Goal: Task Accomplishment & Management: Manage account settings

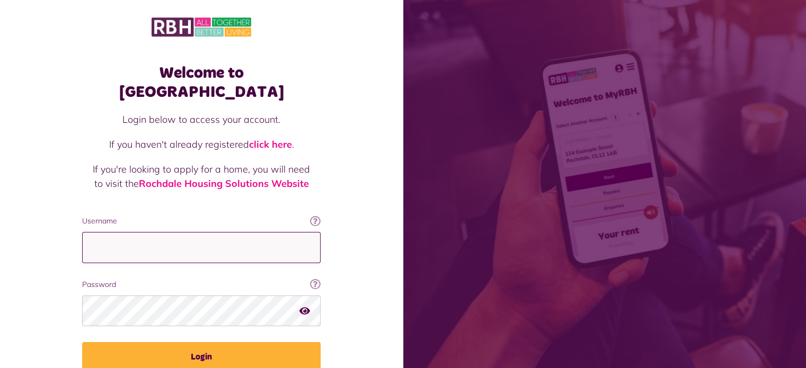
click at [171, 232] on input "Username" at bounding box center [201, 247] width 238 height 31
type input "**********"
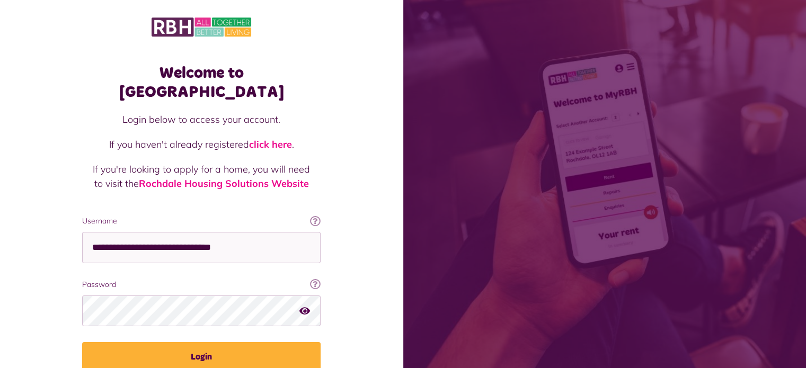
click at [178, 318] on fieldset "**********" at bounding box center [201, 294] width 238 height 156
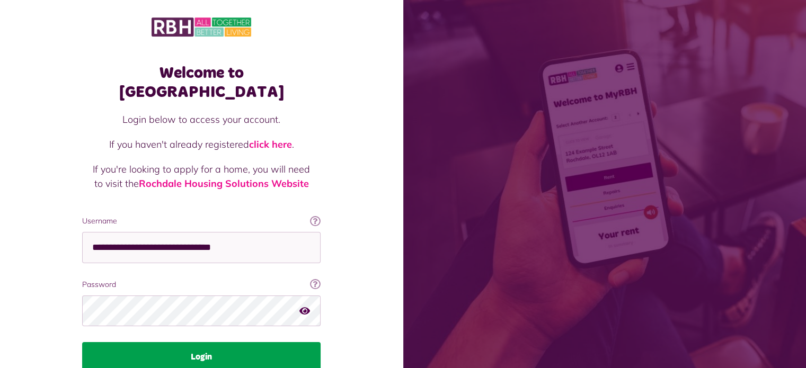
click at [193, 342] on button "Login" at bounding box center [201, 357] width 238 height 30
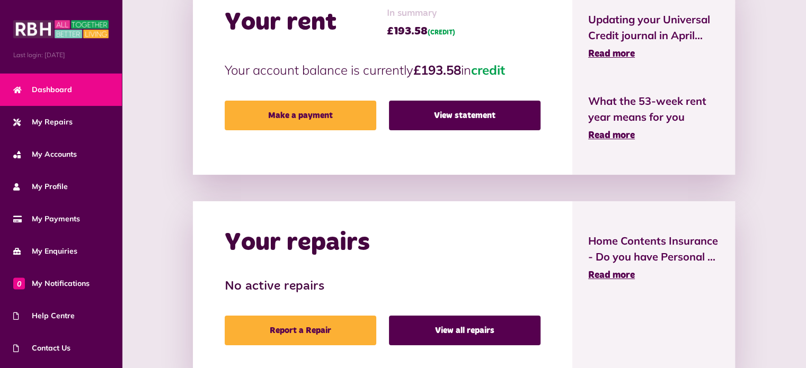
scroll to position [284, 0]
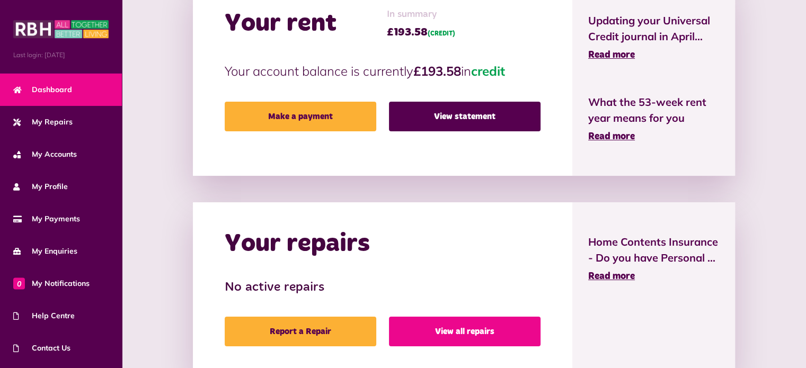
click at [460, 335] on link "View all repairs" at bounding box center [465, 332] width 152 height 30
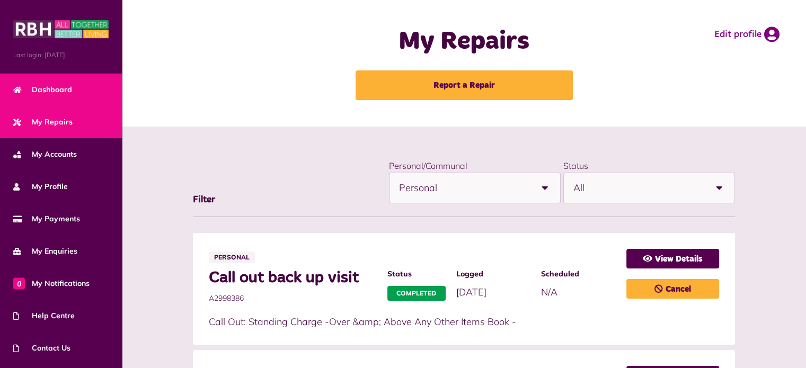
click at [45, 95] on link "Dashboard" at bounding box center [61, 90] width 122 height 32
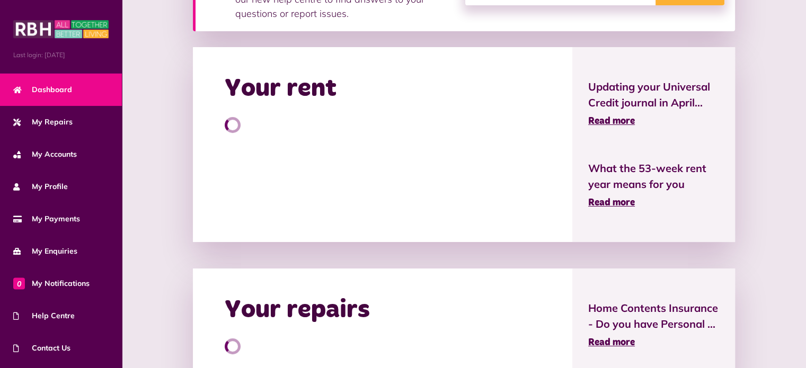
scroll to position [218, 0]
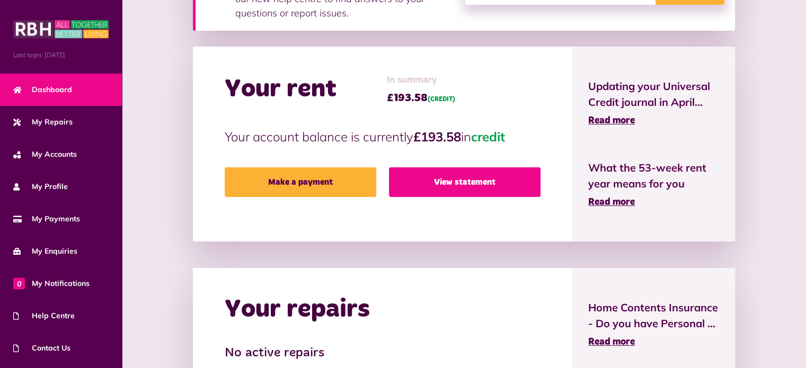
click at [440, 182] on link "View statement" at bounding box center [465, 182] width 152 height 30
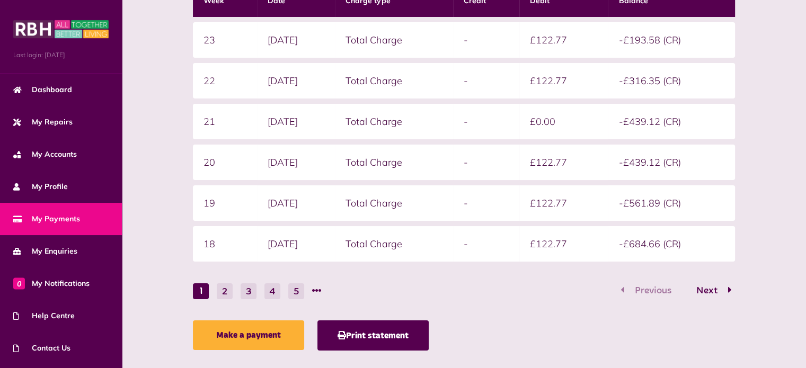
scroll to position [232, 0]
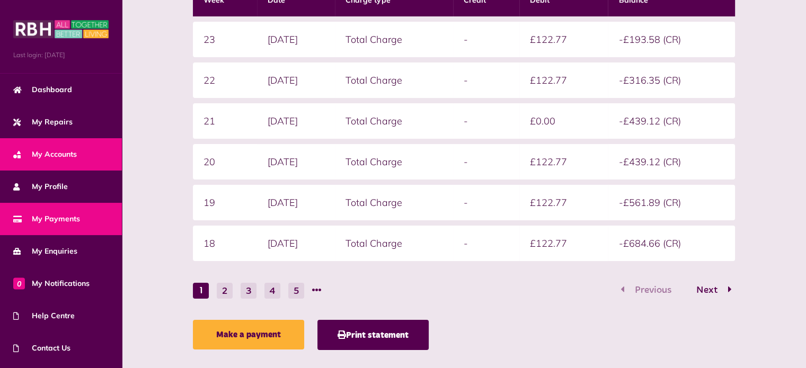
click at [64, 163] on link "My Accounts" at bounding box center [61, 154] width 122 height 32
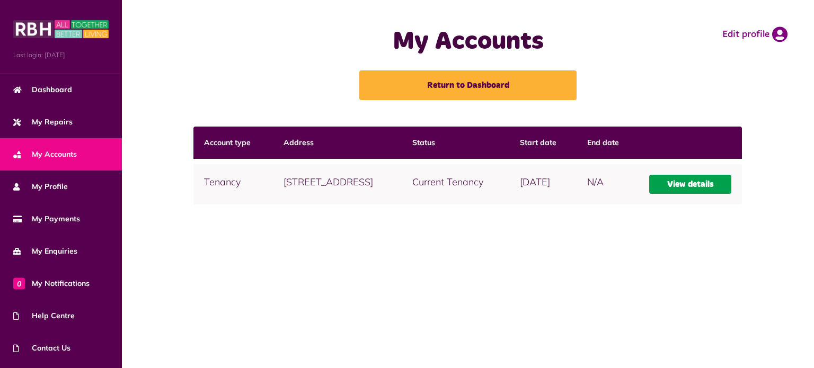
click at [686, 184] on link "View details" at bounding box center [690, 184] width 83 height 19
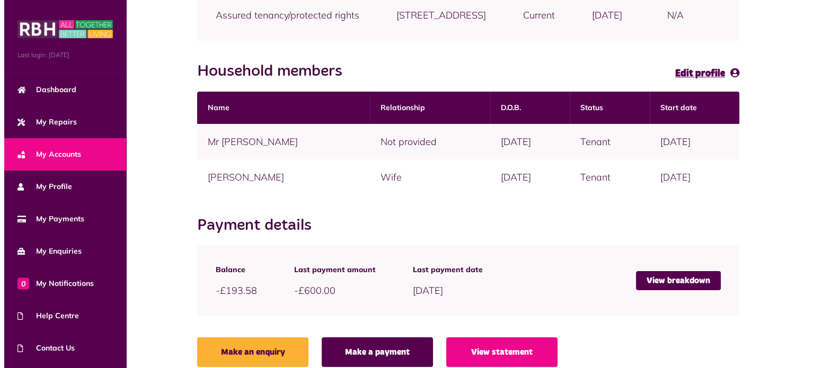
scroll to position [215, 0]
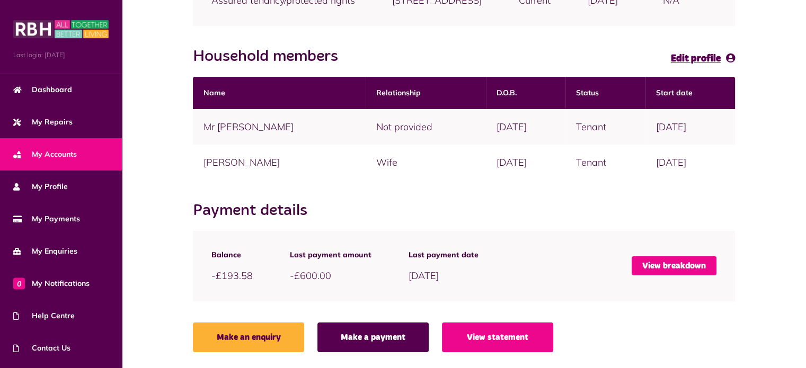
click at [671, 268] on link "View breakdown" at bounding box center [674, 265] width 85 height 19
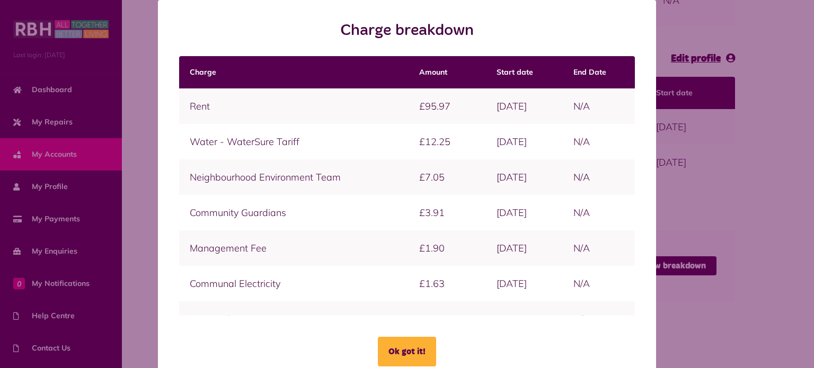
scroll to position [25, 0]
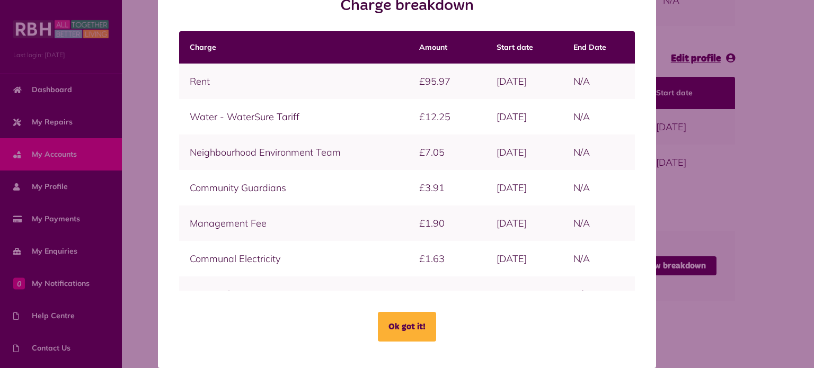
click at [630, 288] on div "Charge breakdown Charge Amount Start date End Date Ok got it!" at bounding box center [407, 171] width 498 height 393
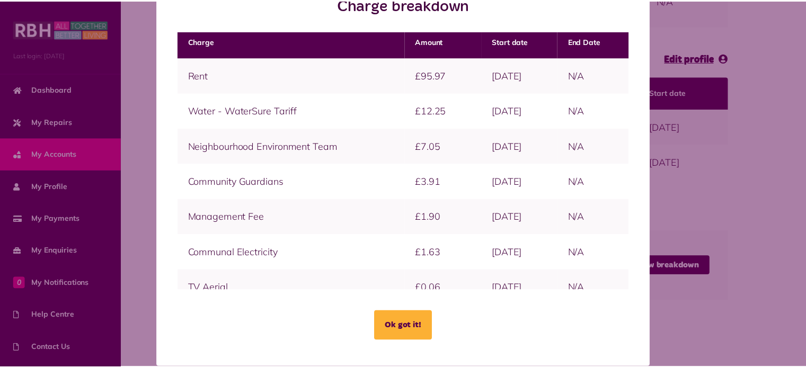
scroll to position [0, 0]
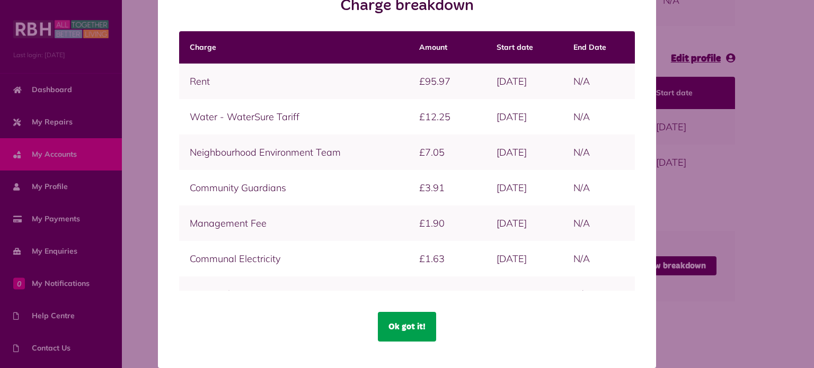
click at [396, 330] on button "Ok got it!" at bounding box center [407, 327] width 58 height 30
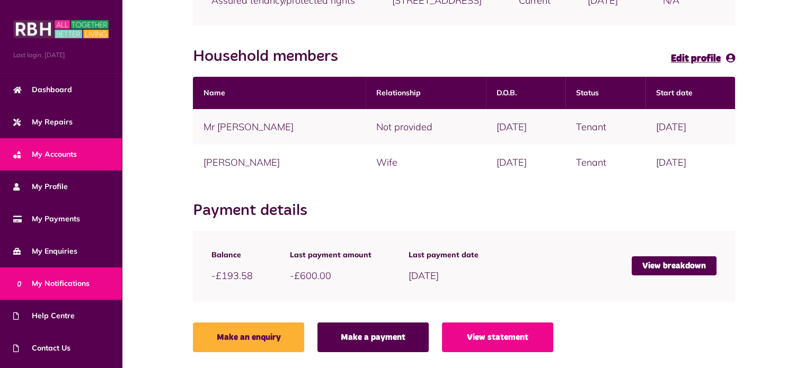
scroll to position [60, 0]
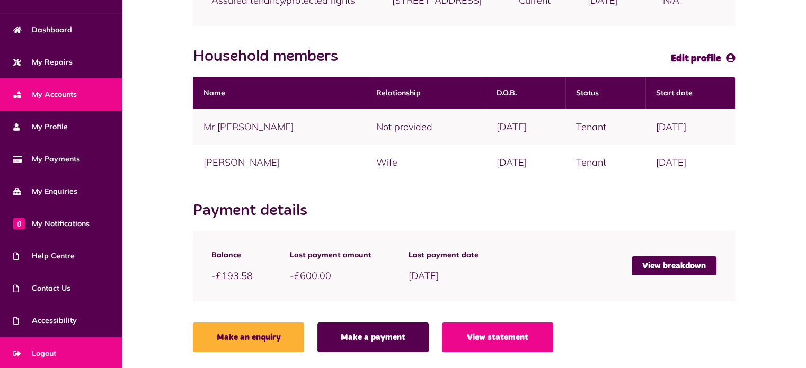
click at [51, 348] on span "Logout" at bounding box center [34, 353] width 43 height 11
